Goal: Information Seeking & Learning: Learn about a topic

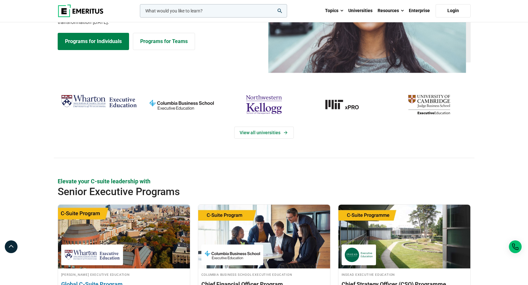
scroll to position [191, 0]
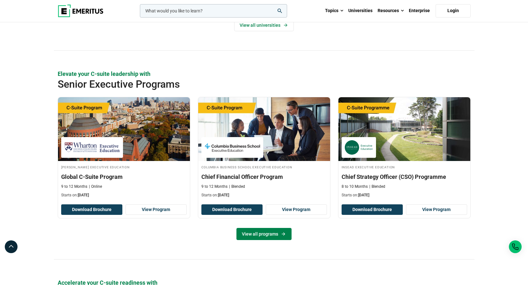
click at [249, 235] on link "View all programs" at bounding box center [263, 234] width 55 height 12
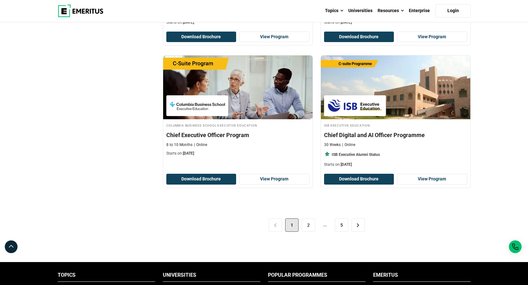
scroll to position [1242, 0]
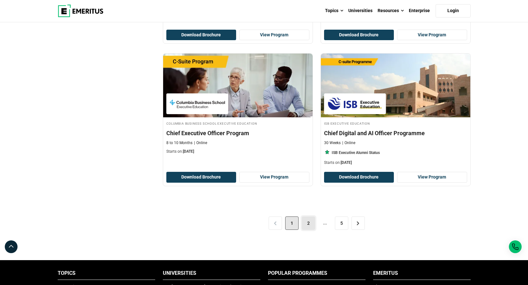
click at [307, 225] on link "2" at bounding box center [308, 222] width 13 height 13
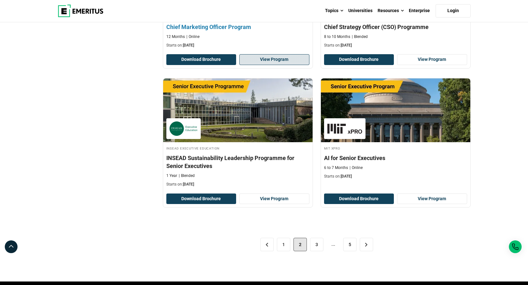
scroll to position [1242, 0]
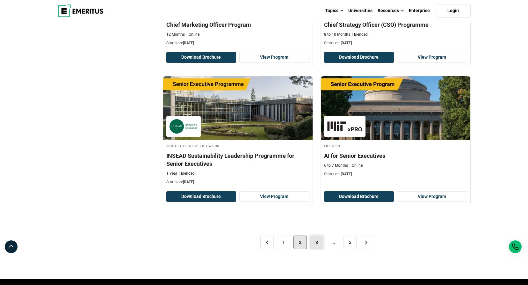
click at [318, 243] on link "3" at bounding box center [316, 241] width 13 height 13
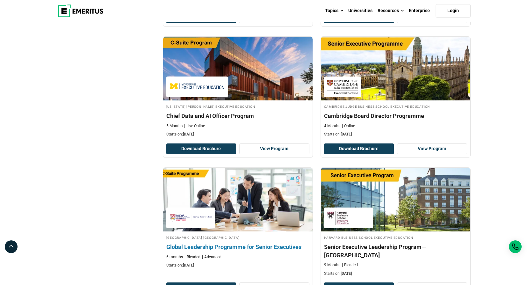
scroll to position [1242, 0]
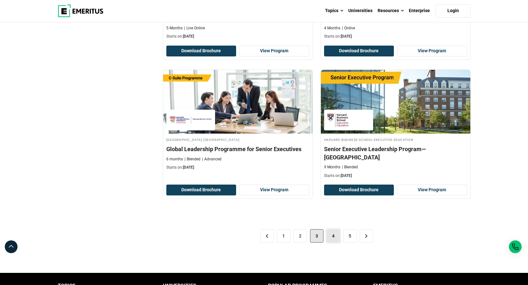
click at [335, 229] on link "4" at bounding box center [332, 235] width 13 height 13
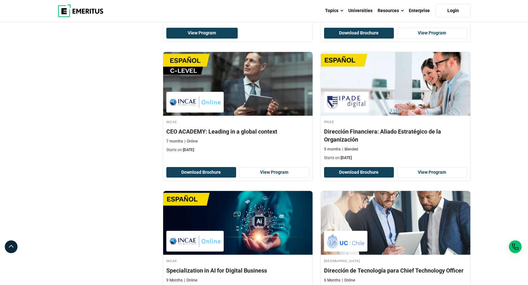
scroll to position [1178, 0]
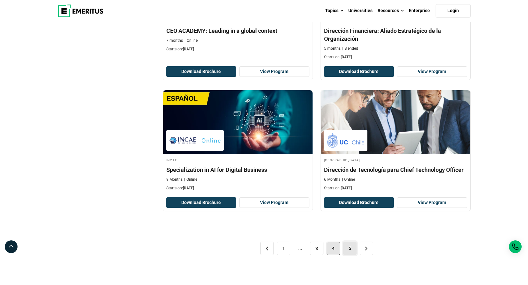
click at [347, 251] on link "5" at bounding box center [349, 247] width 13 height 13
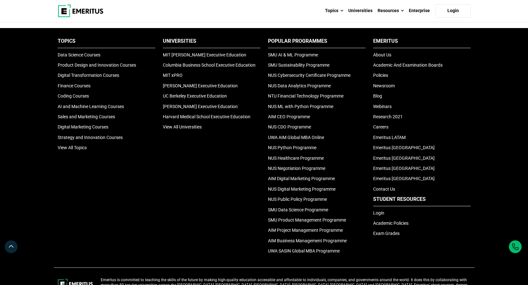
scroll to position [1178, 0]
